Goal: Transaction & Acquisition: Purchase product/service

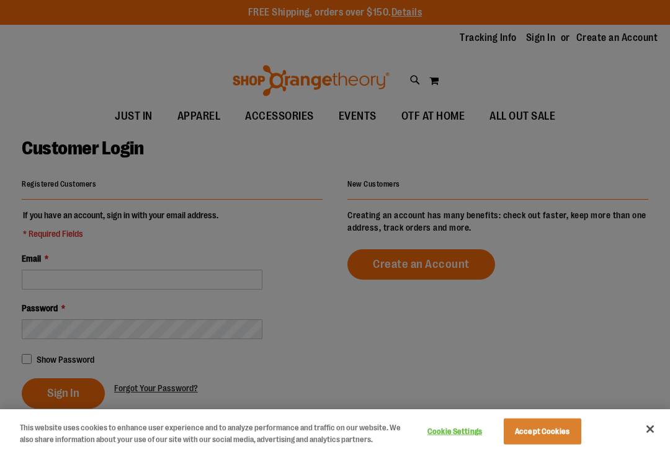
click at [546, 424] on button "Accept Cookies" at bounding box center [543, 432] width 78 height 26
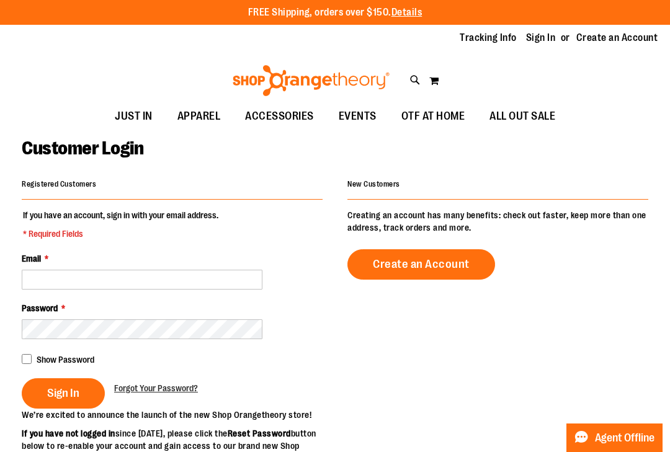
click at [544, 37] on link "Sign In" at bounding box center [541, 38] width 30 height 14
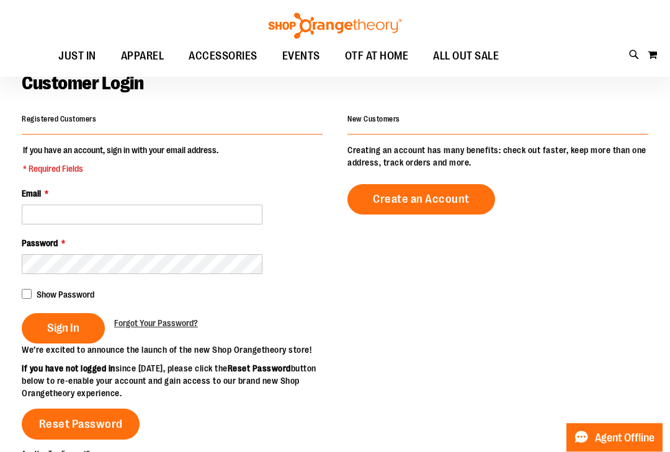
scroll to position [79, 0]
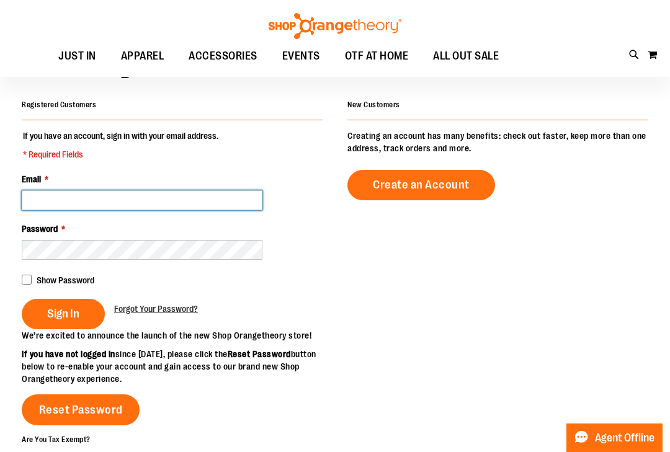
click at [35, 199] on input "Email *" at bounding box center [142, 200] width 241 height 20
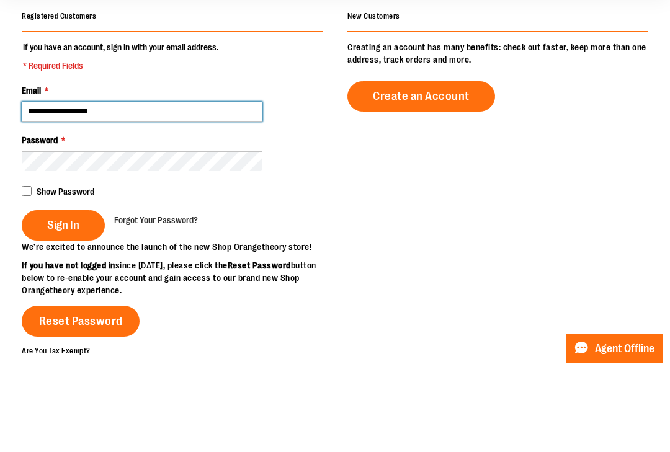
type input "**********"
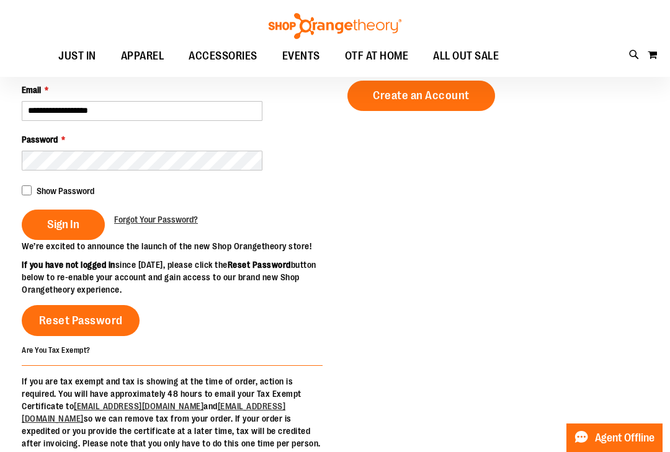
click at [73, 231] on button "Sign In" at bounding box center [63, 225] width 83 height 30
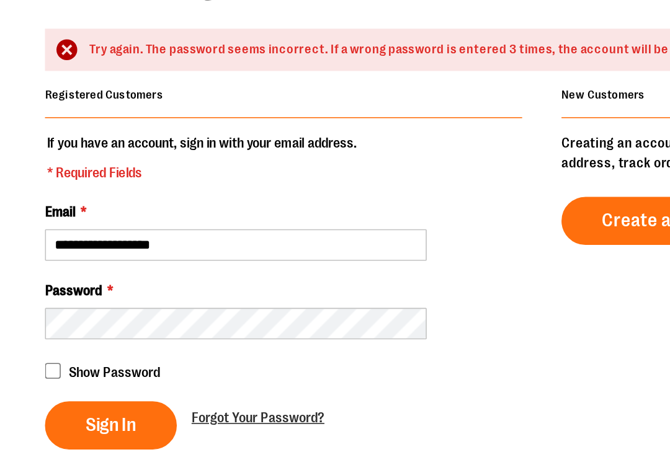
scroll to position [4, 0]
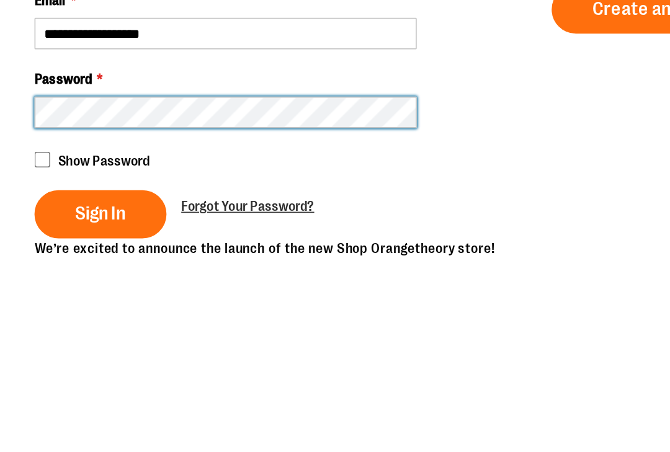
click at [63, 406] on button "Sign In" at bounding box center [63, 421] width 83 height 30
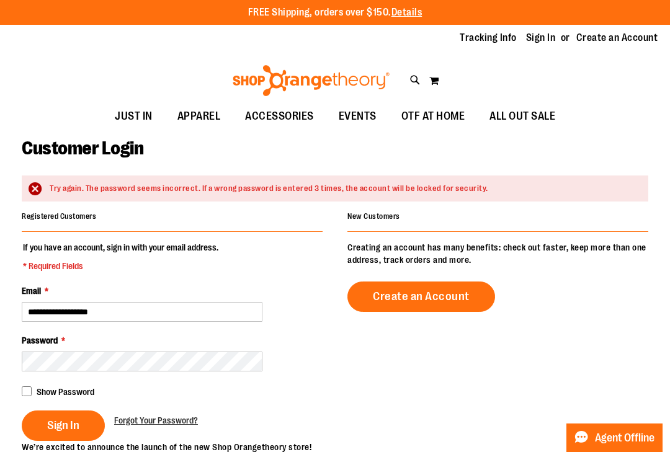
click at [555, 34] on link "Sign In" at bounding box center [541, 38] width 30 height 14
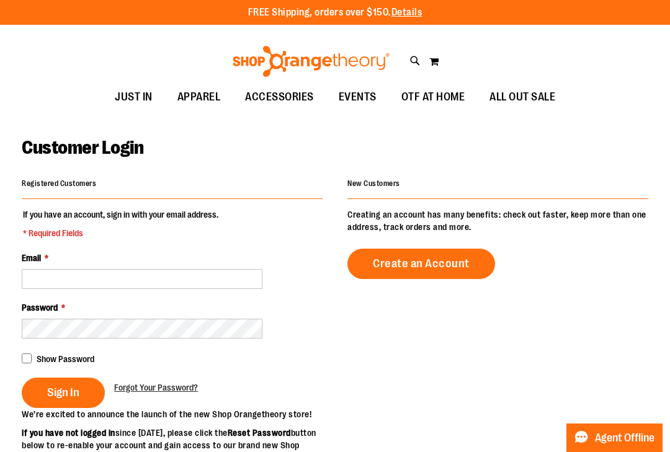
click at [75, 47] on div "Tracking Info Sign In Return to Procurement Create an Account" at bounding box center [335, 38] width 670 height 27
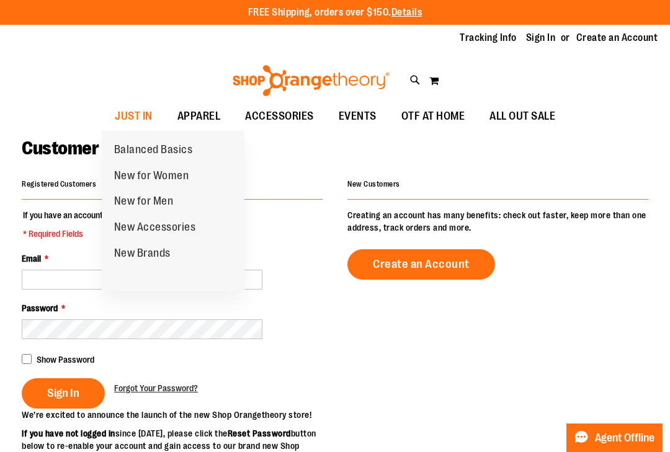
click at [176, 177] on span "New for Women" at bounding box center [151, 177] width 75 height 16
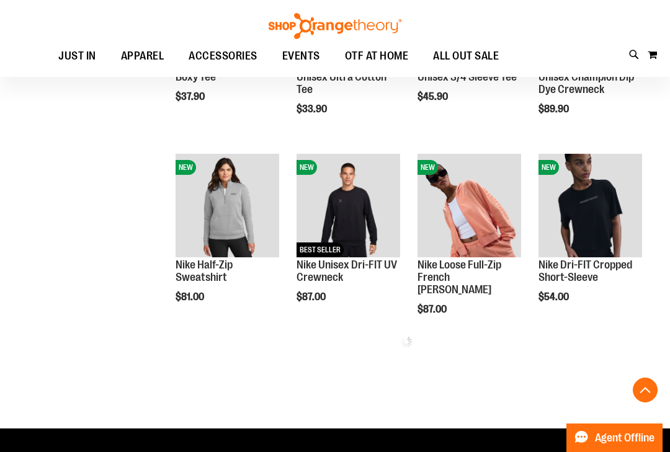
scroll to position [341, 0]
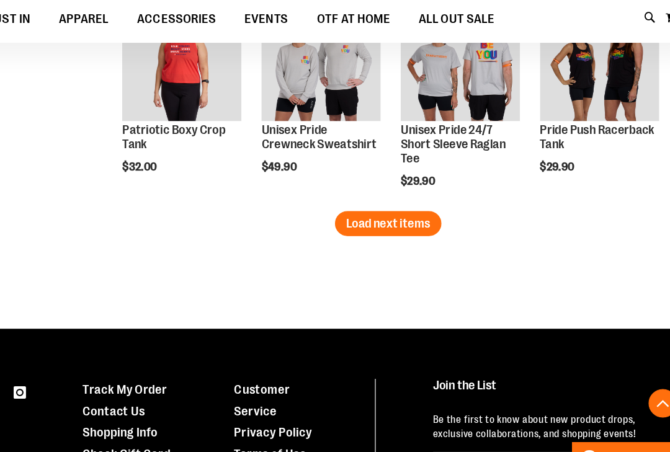
scroll to position [1580, 0]
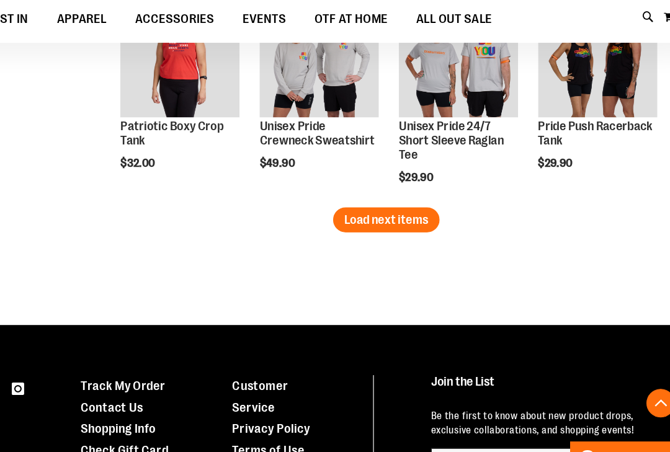
click at [360, 220] on button "Load next items" at bounding box center [406, 231] width 92 height 22
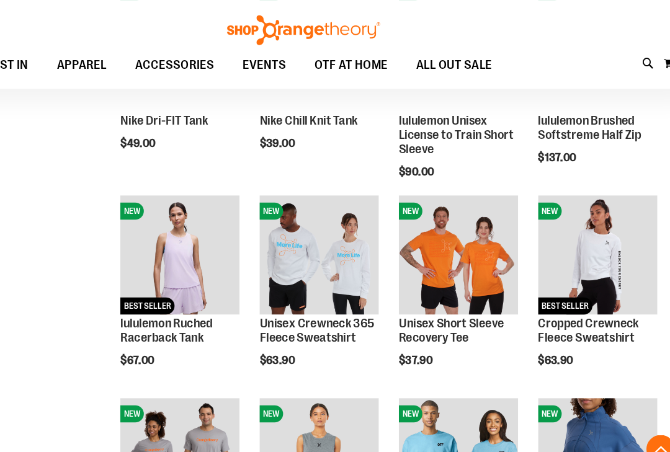
scroll to position [649, 0]
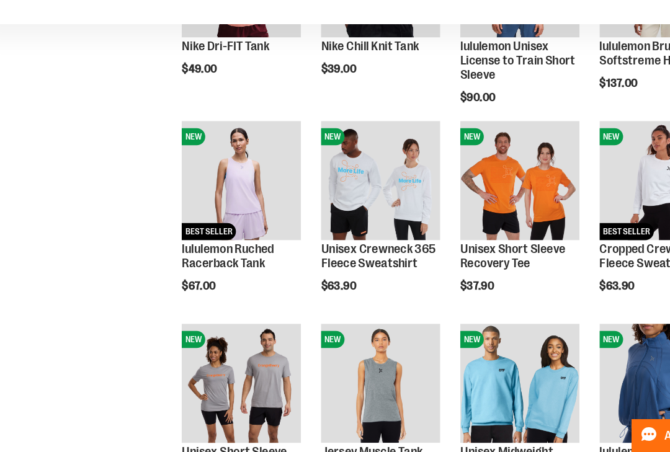
scroll to position [655, 0]
